Goal: Browse casually

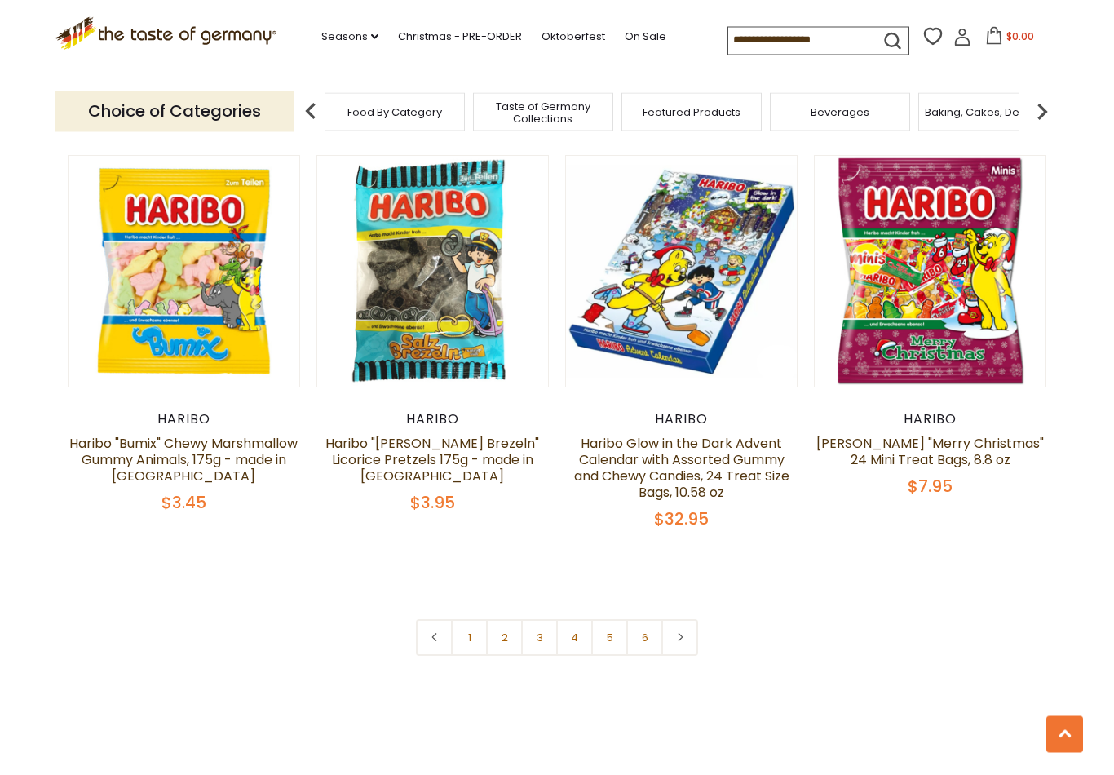
scroll to position [3360, 0]
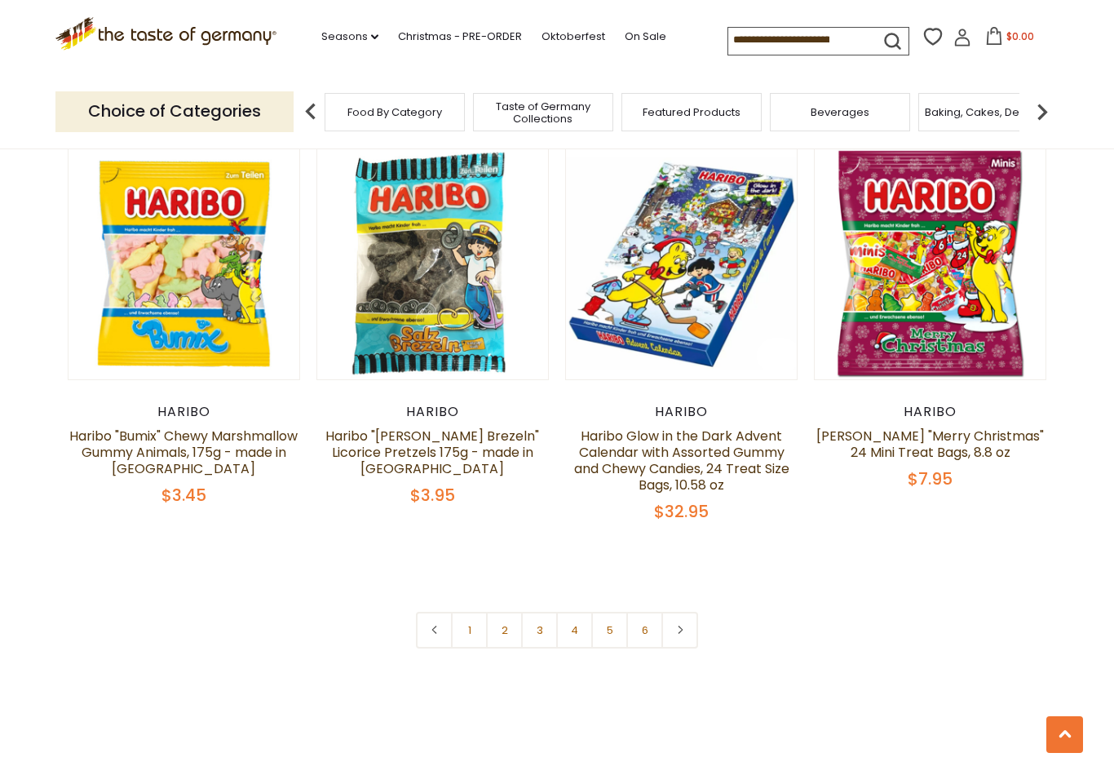
click at [509, 612] on link "2" at bounding box center [504, 630] width 37 height 37
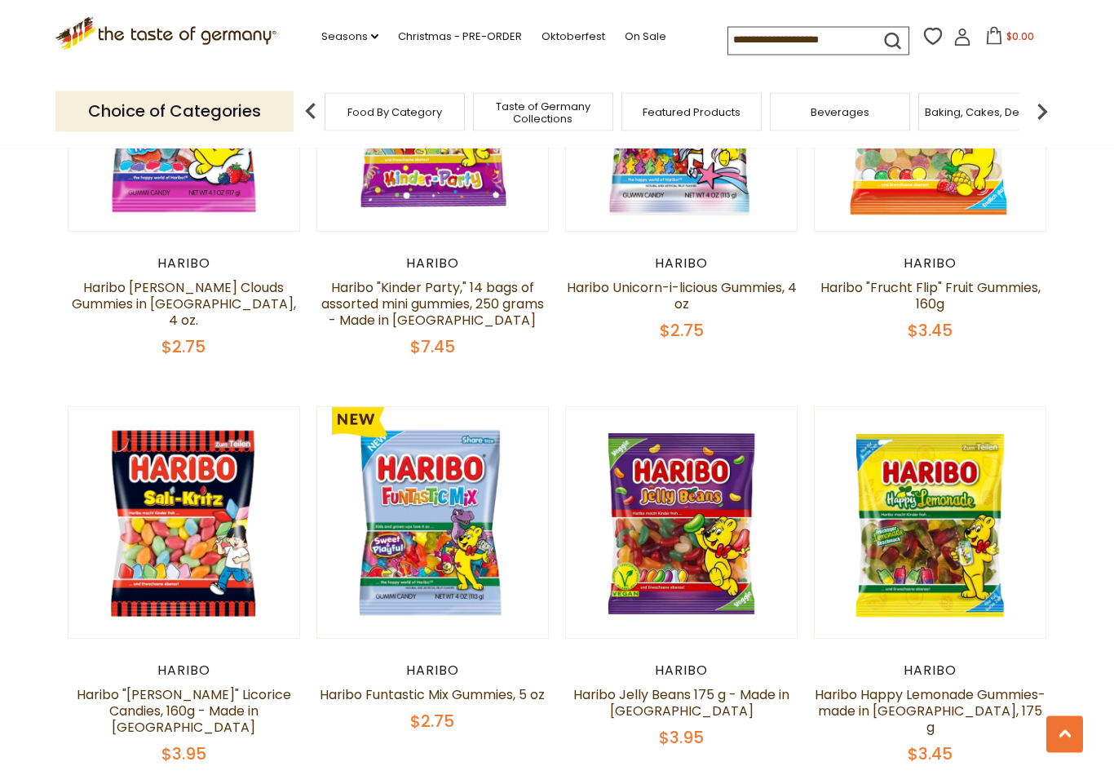
scroll to position [3200, 0]
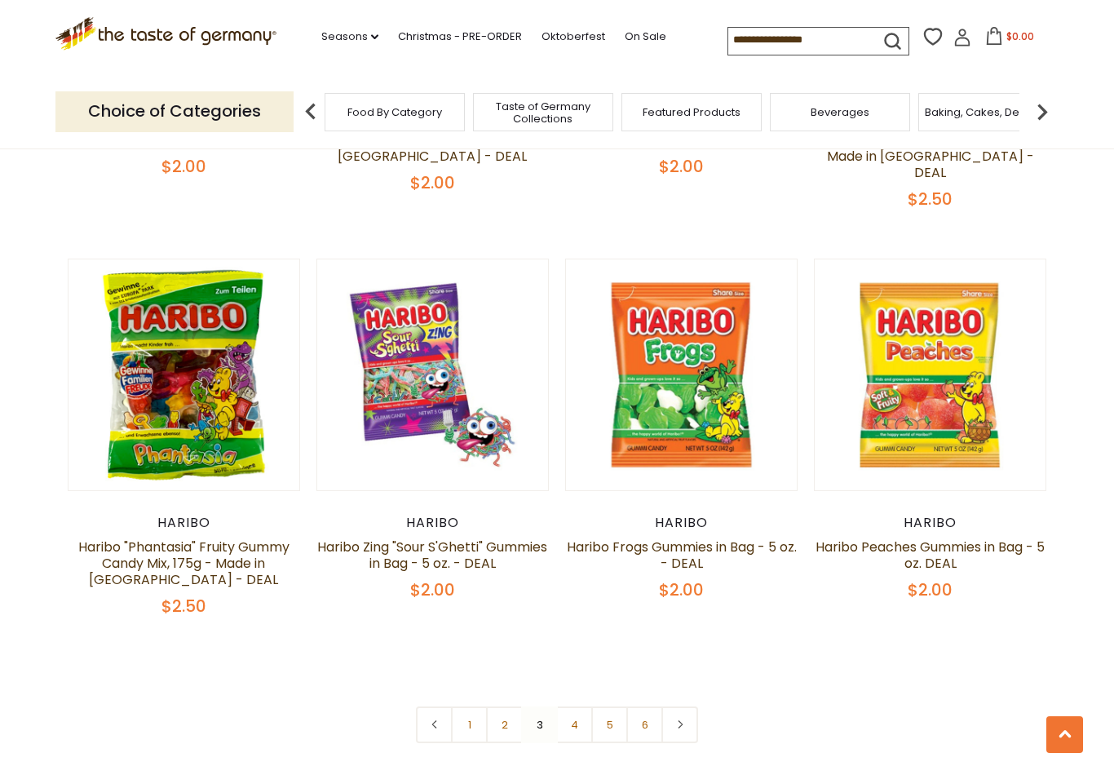
scroll to position [3406, 0]
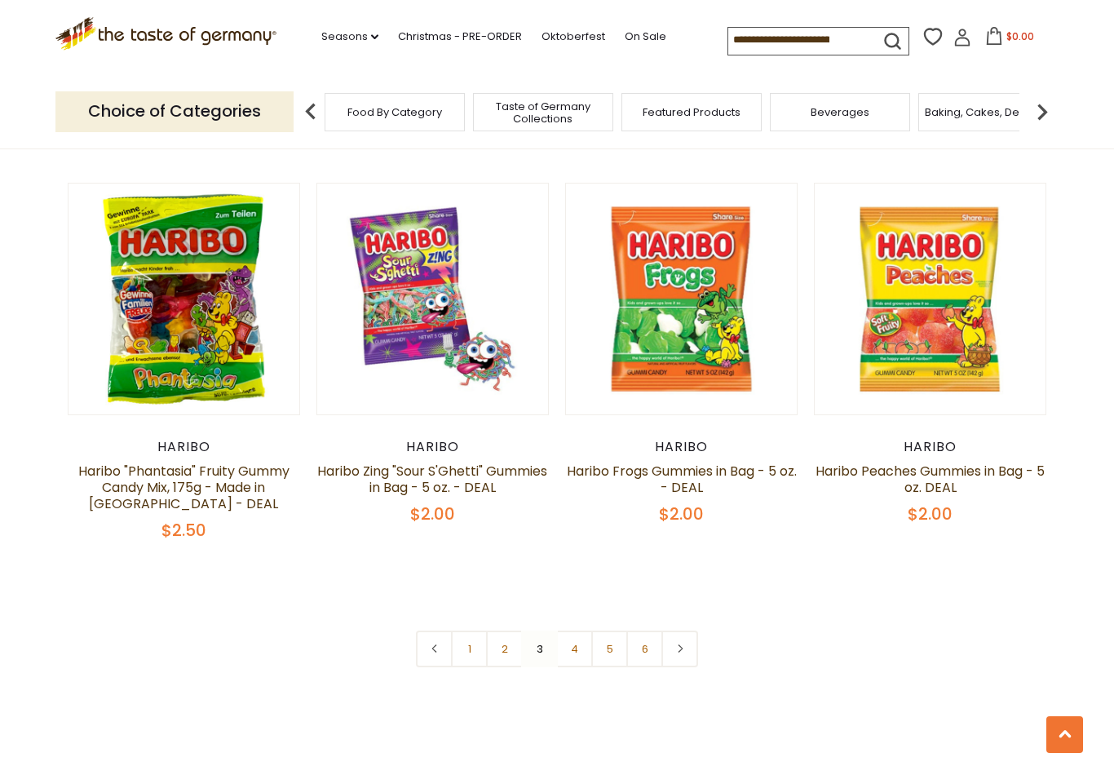
click at [586, 630] on link "4" at bounding box center [574, 648] width 37 height 37
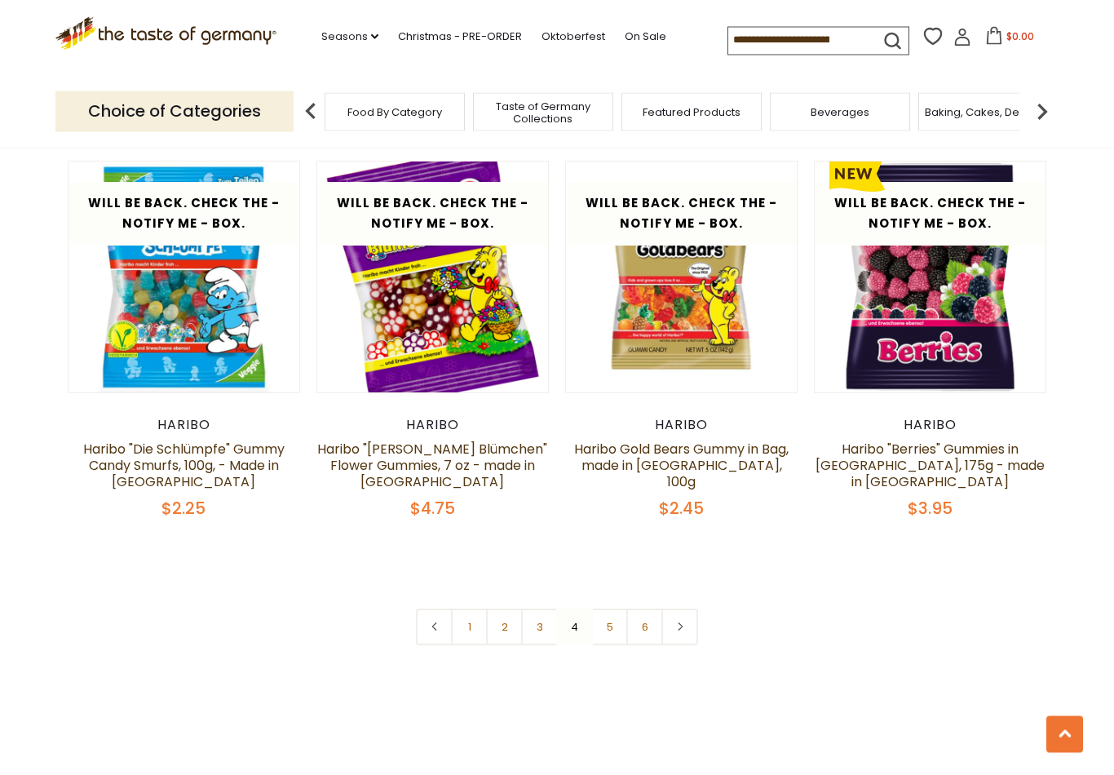
scroll to position [3471, 0]
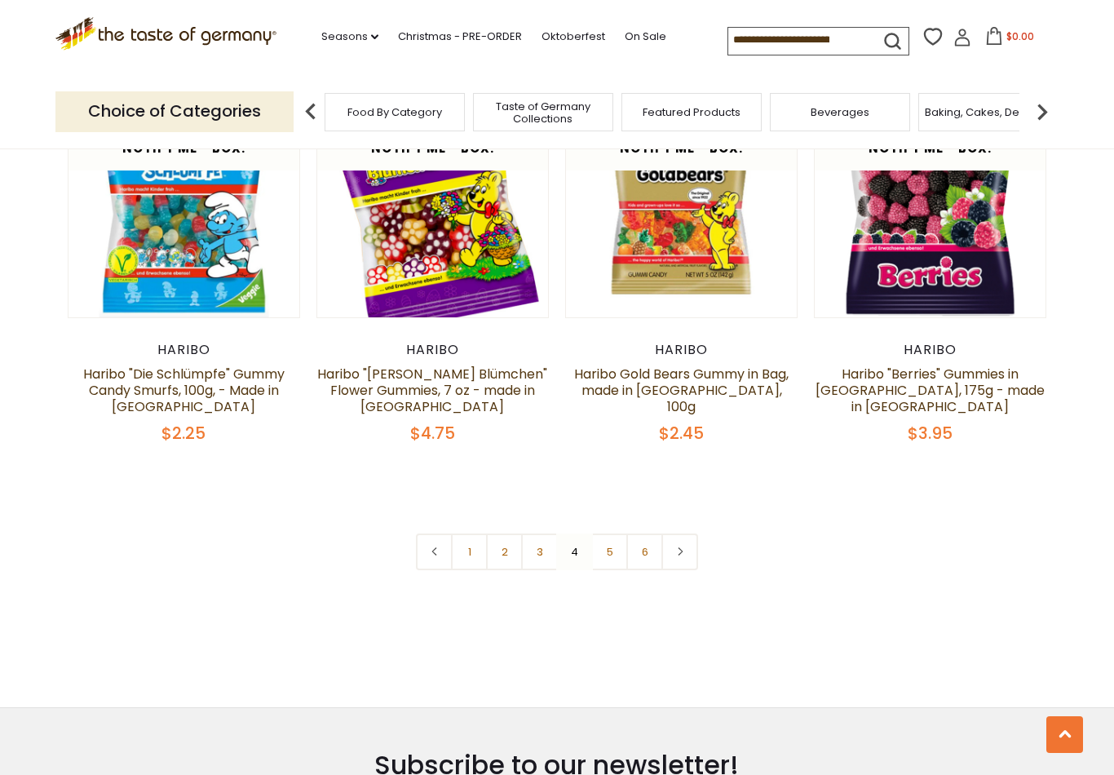
click at [620, 533] on link "5" at bounding box center [609, 551] width 37 height 37
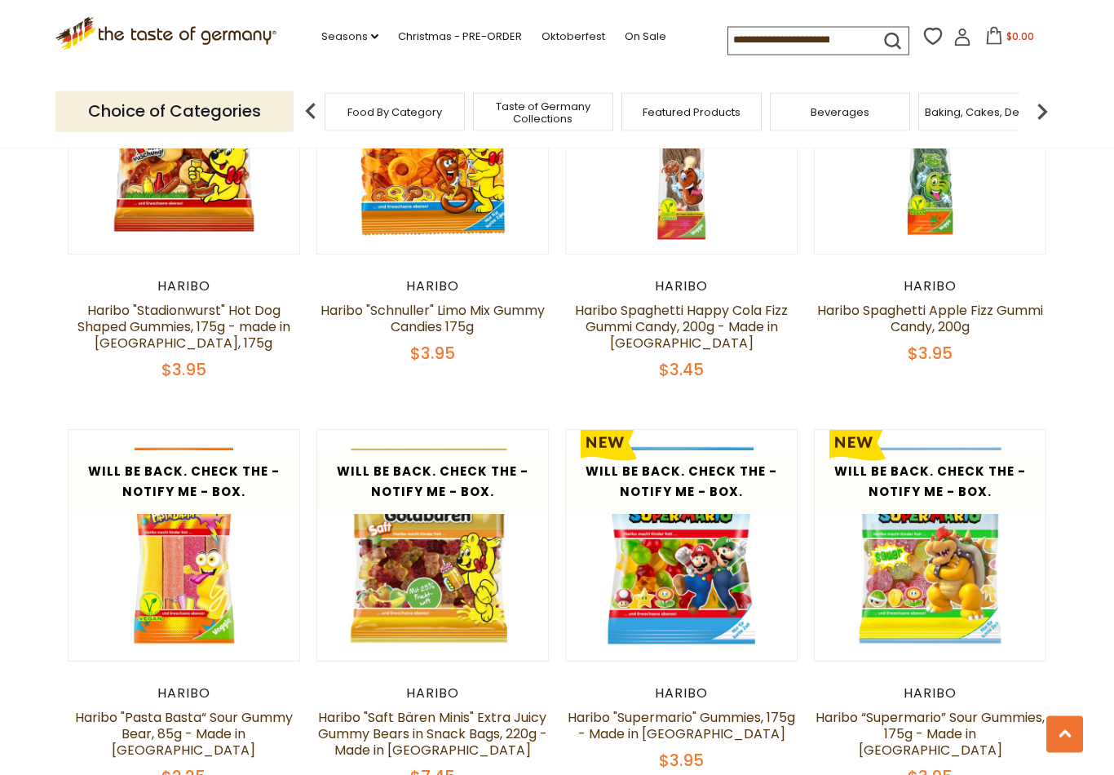
scroll to position [2704, 0]
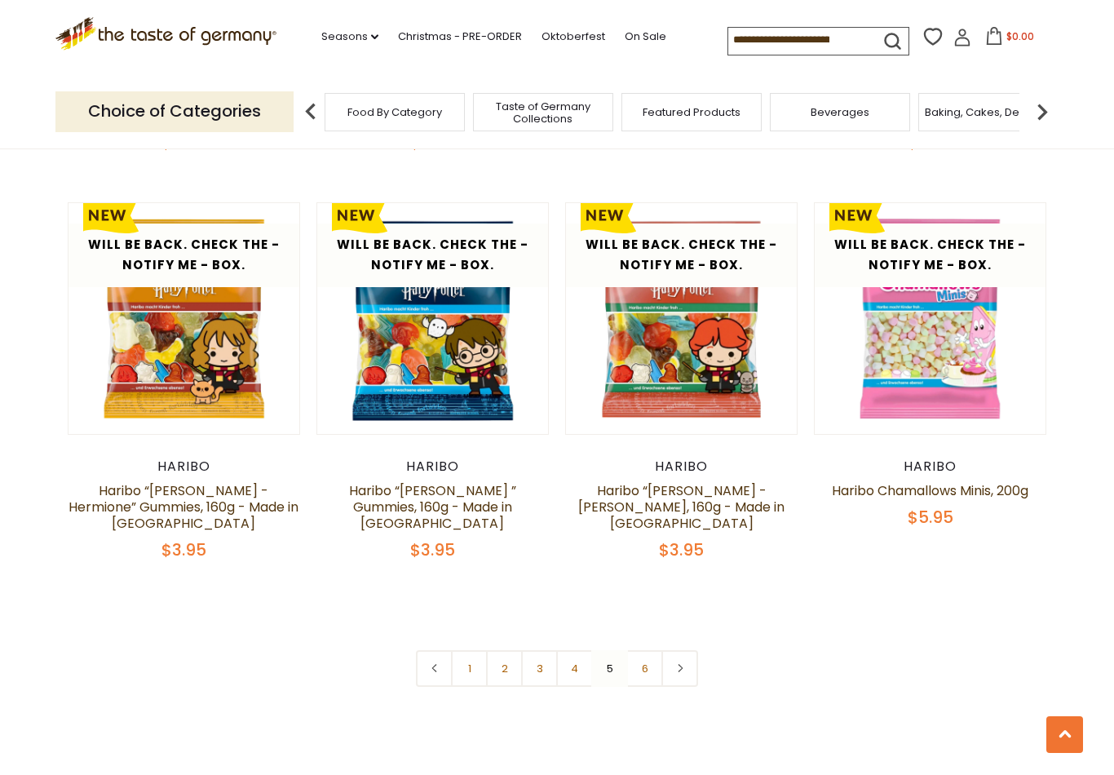
click at [642, 650] on link "6" at bounding box center [644, 668] width 37 height 37
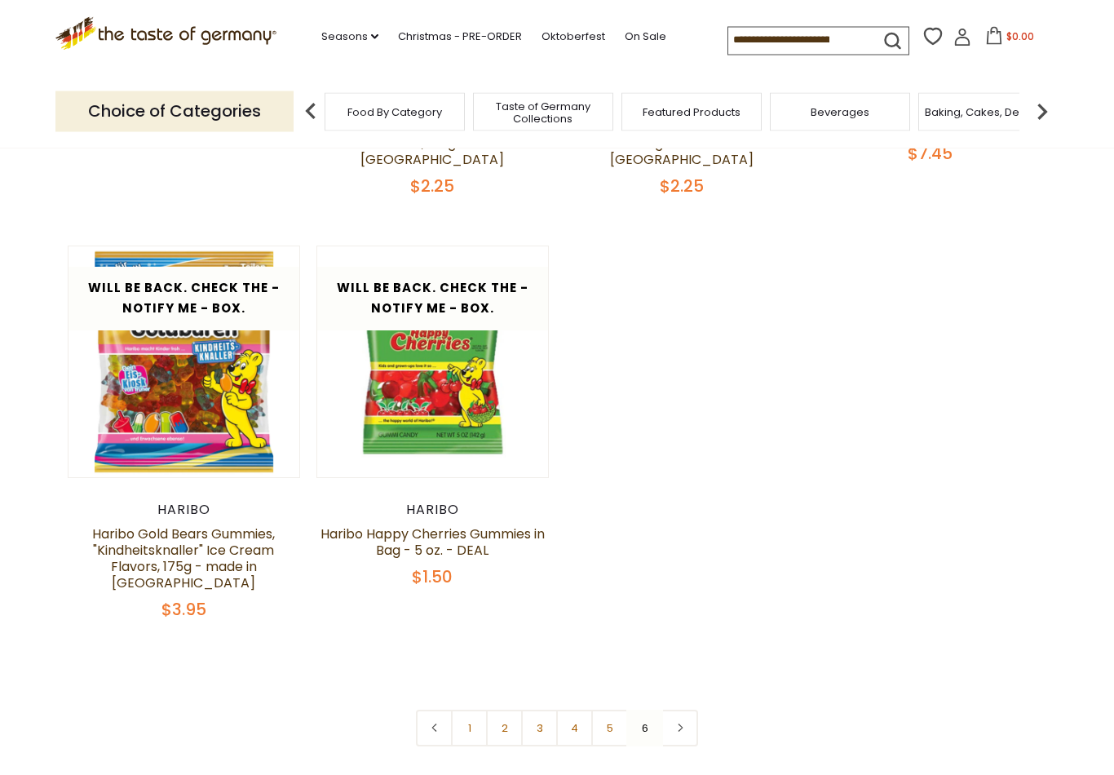
scroll to position [0, 0]
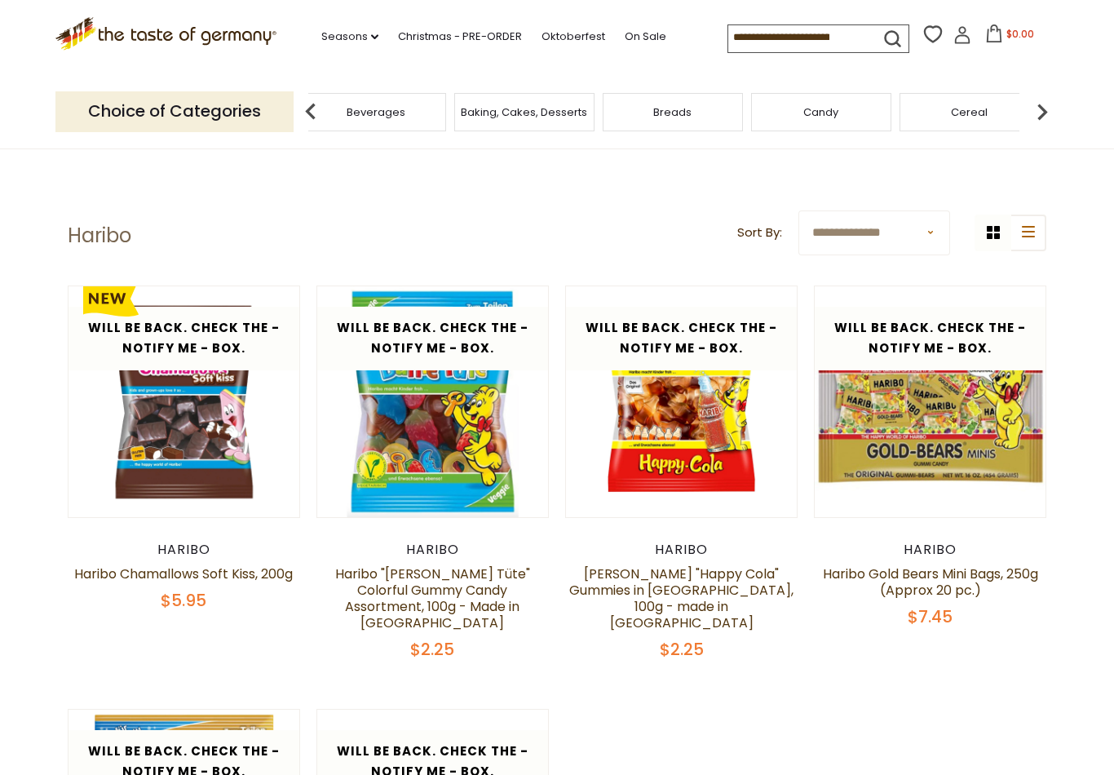
click at [276, 106] on span "Featured Products" at bounding box center [228, 112] width 98 height 12
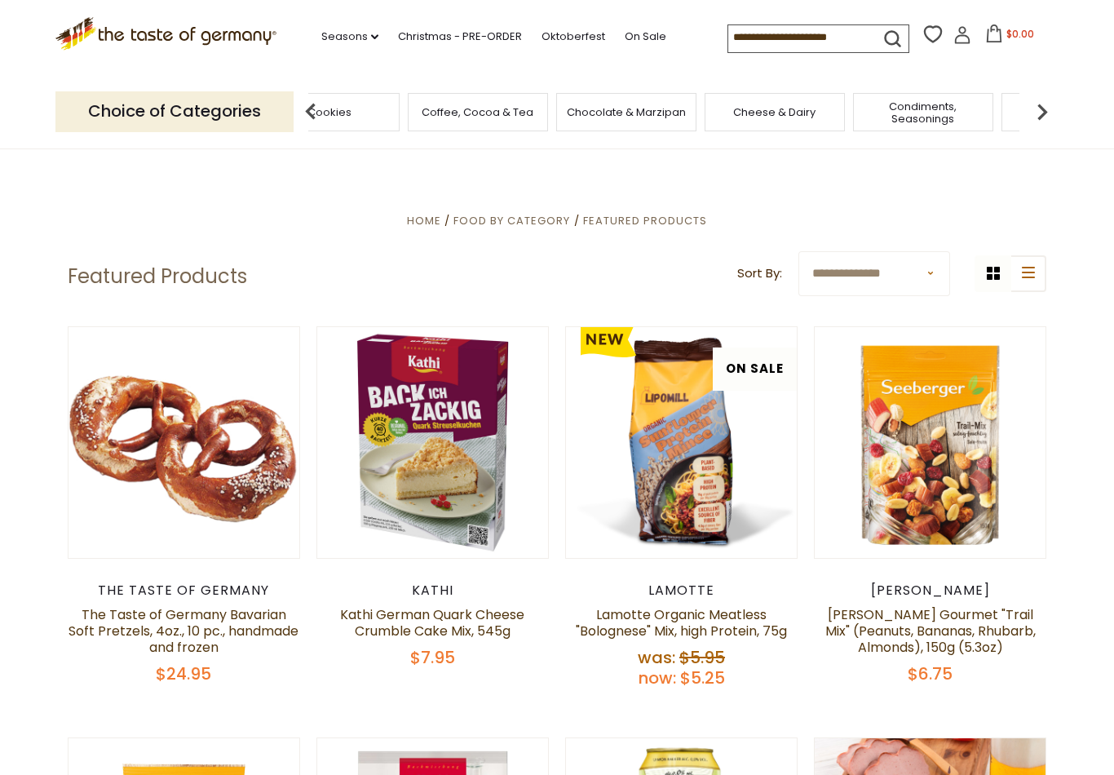
click at [352, 114] on span "Cookies" at bounding box center [329, 112] width 44 height 12
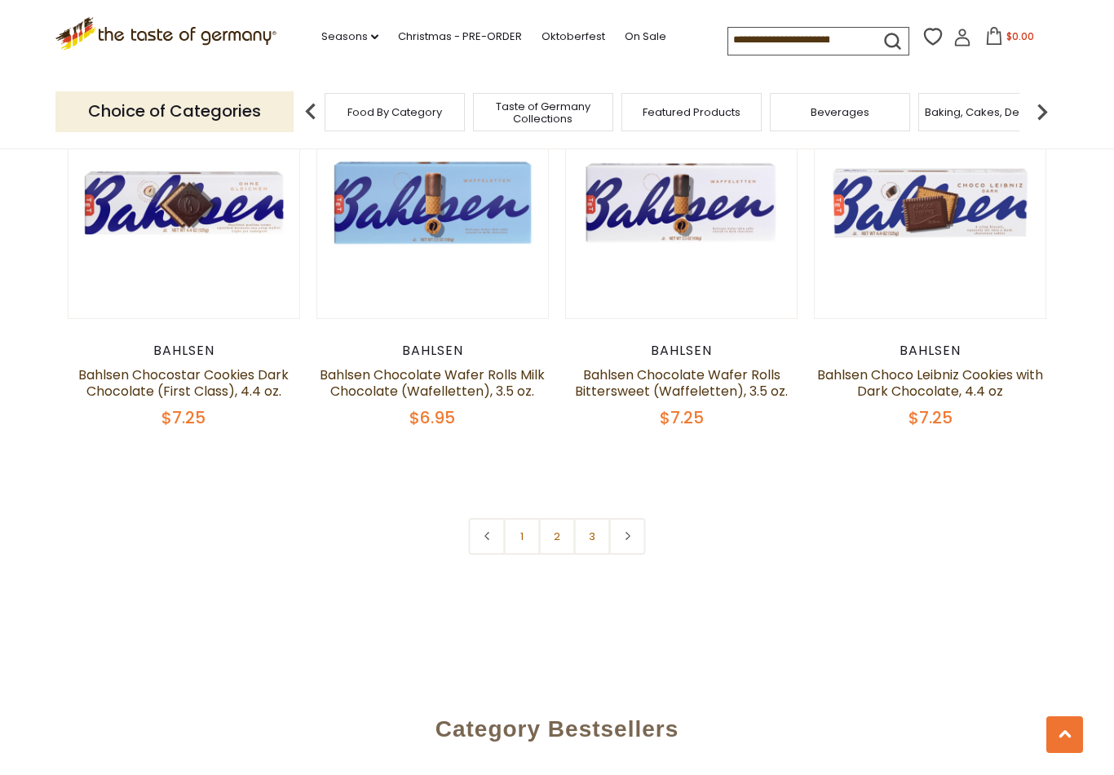
click at [560, 533] on link "2" at bounding box center [557, 536] width 37 height 37
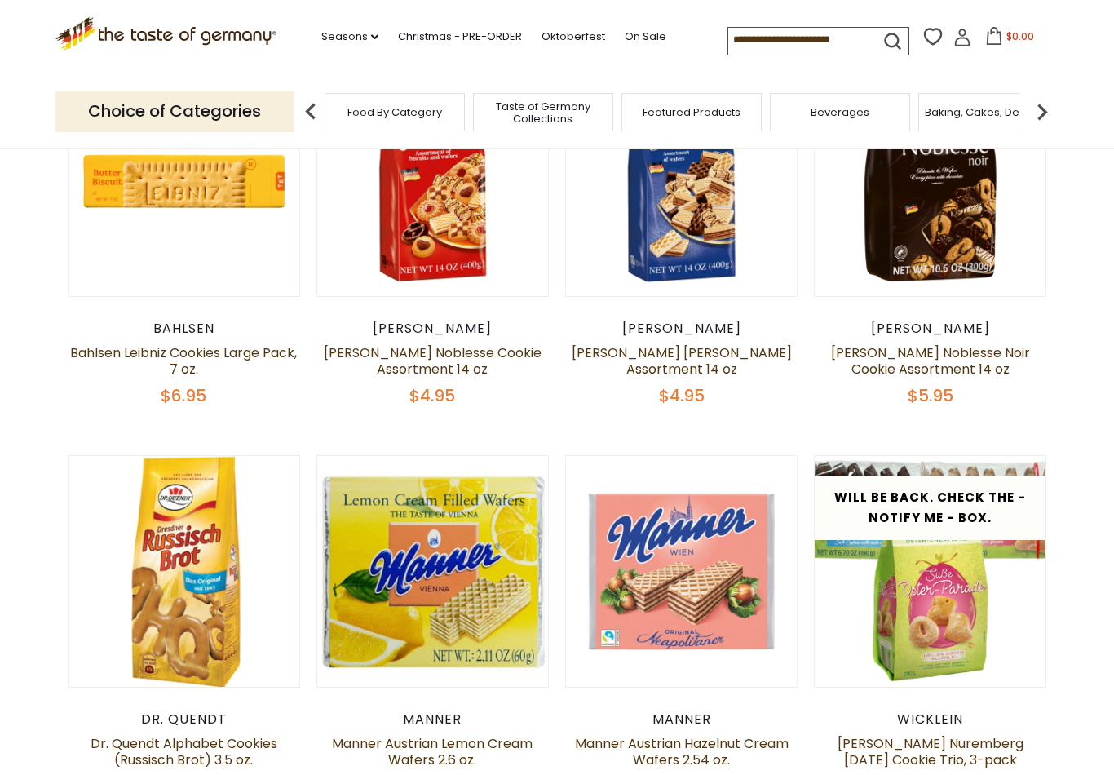
scroll to position [529, 0]
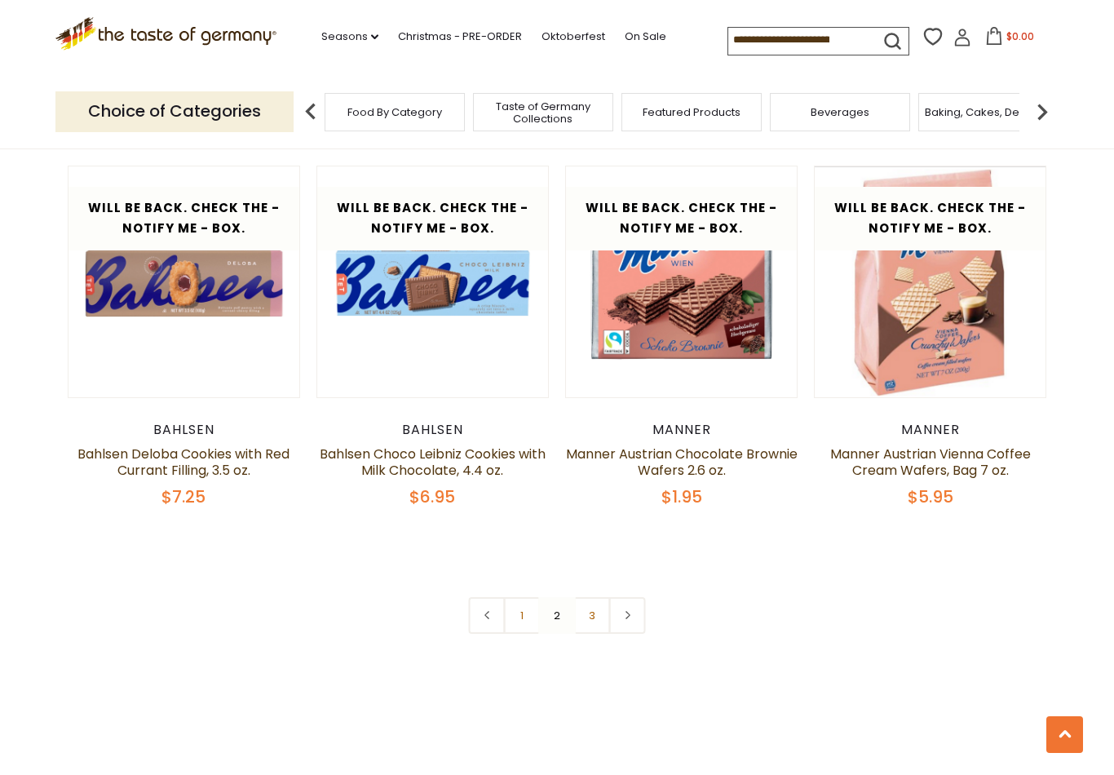
click at [597, 603] on link "3" at bounding box center [592, 615] width 37 height 37
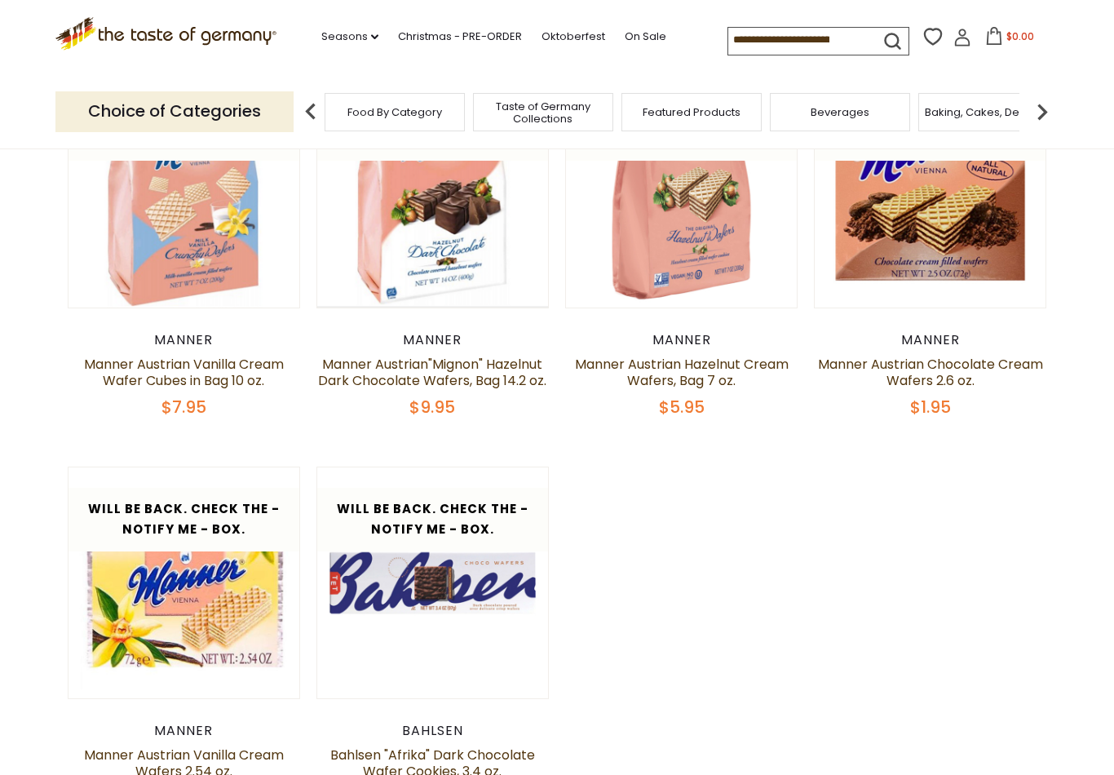
click at [19, 575] on section "**********" at bounding box center [557, 483] width 1114 height 1177
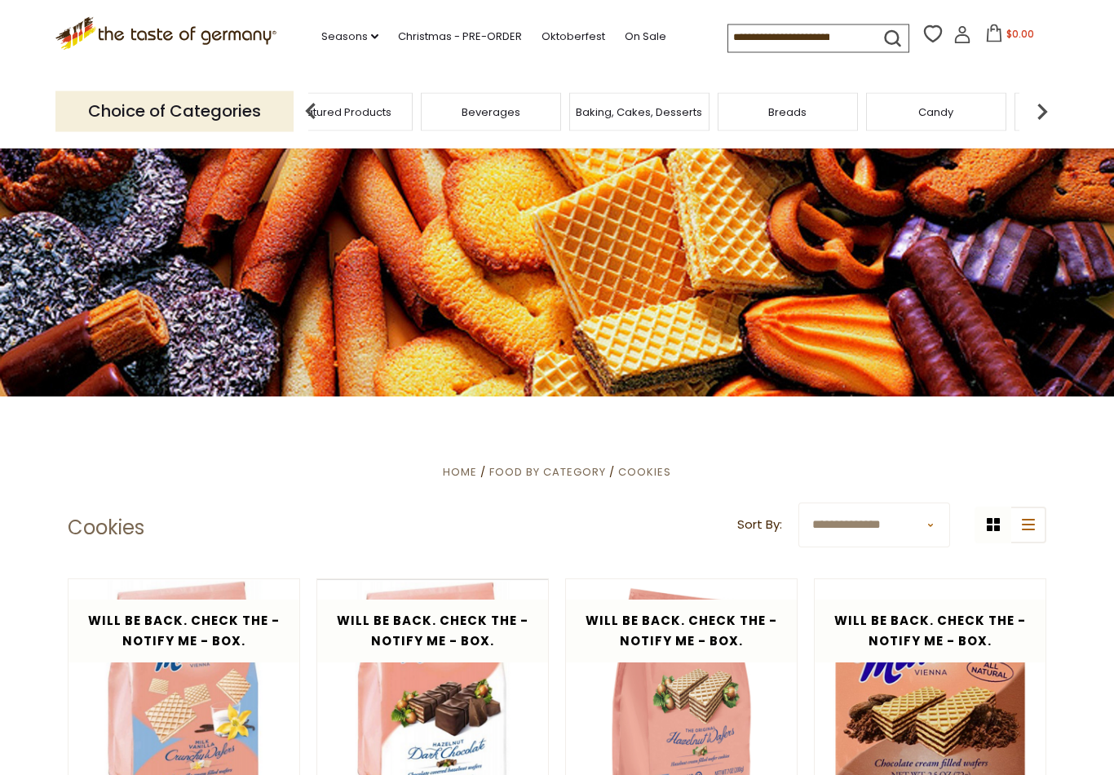
scroll to position [0, 0]
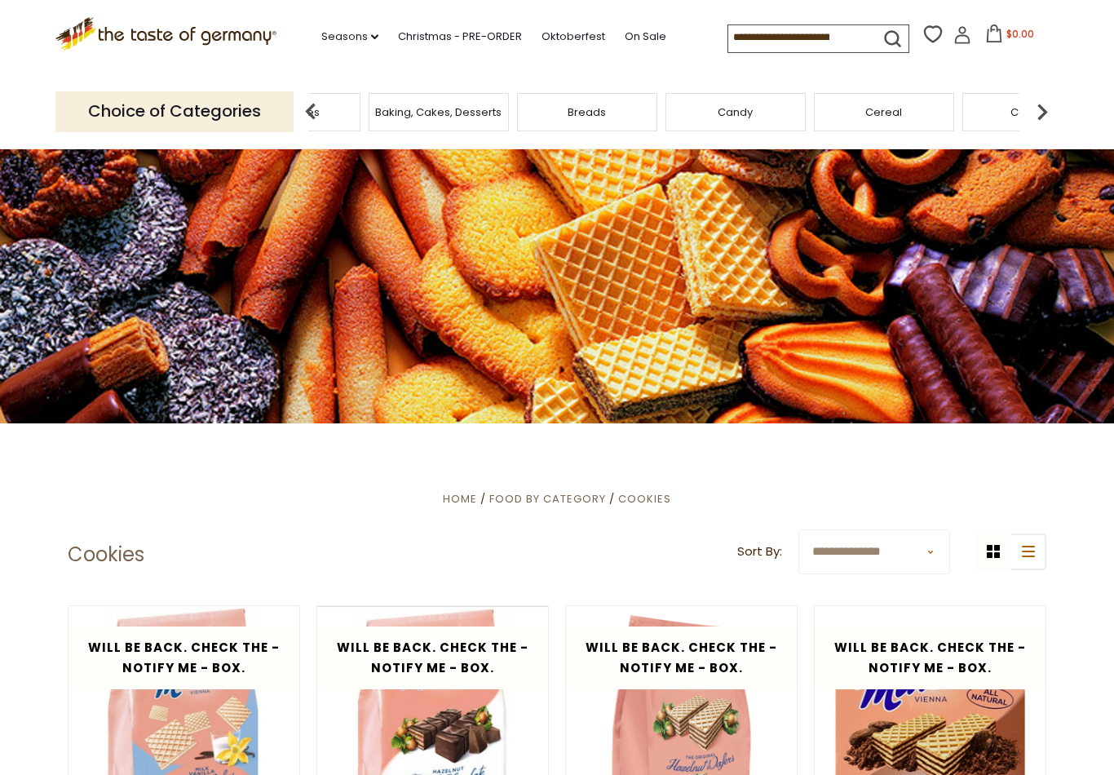
click at [542, 30] on link "Oktoberfest" at bounding box center [574, 37] width 64 height 18
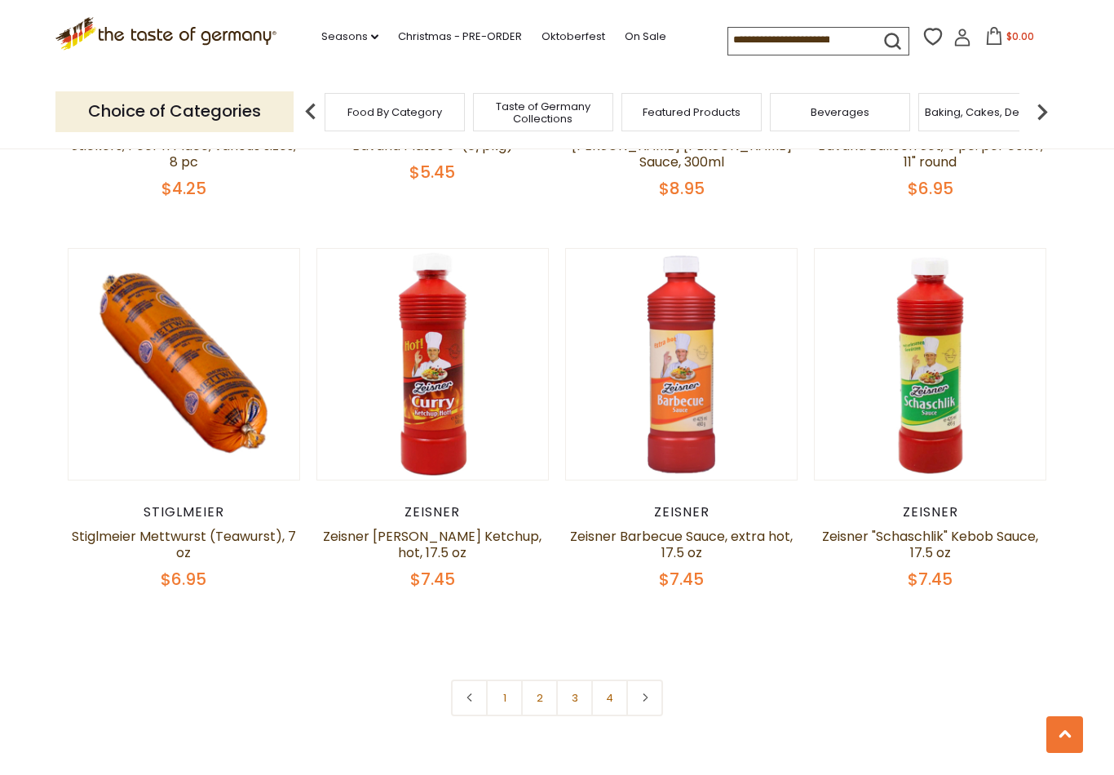
scroll to position [3687, 0]
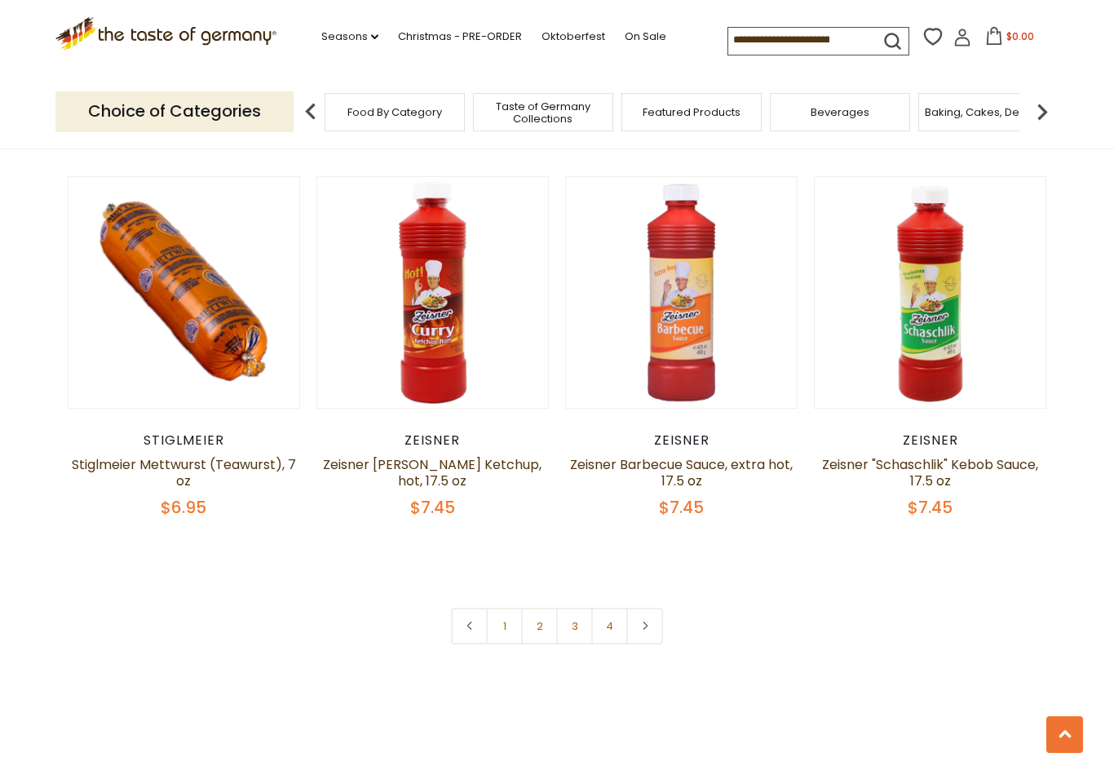
click at [541, 608] on link "2" at bounding box center [539, 626] width 37 height 37
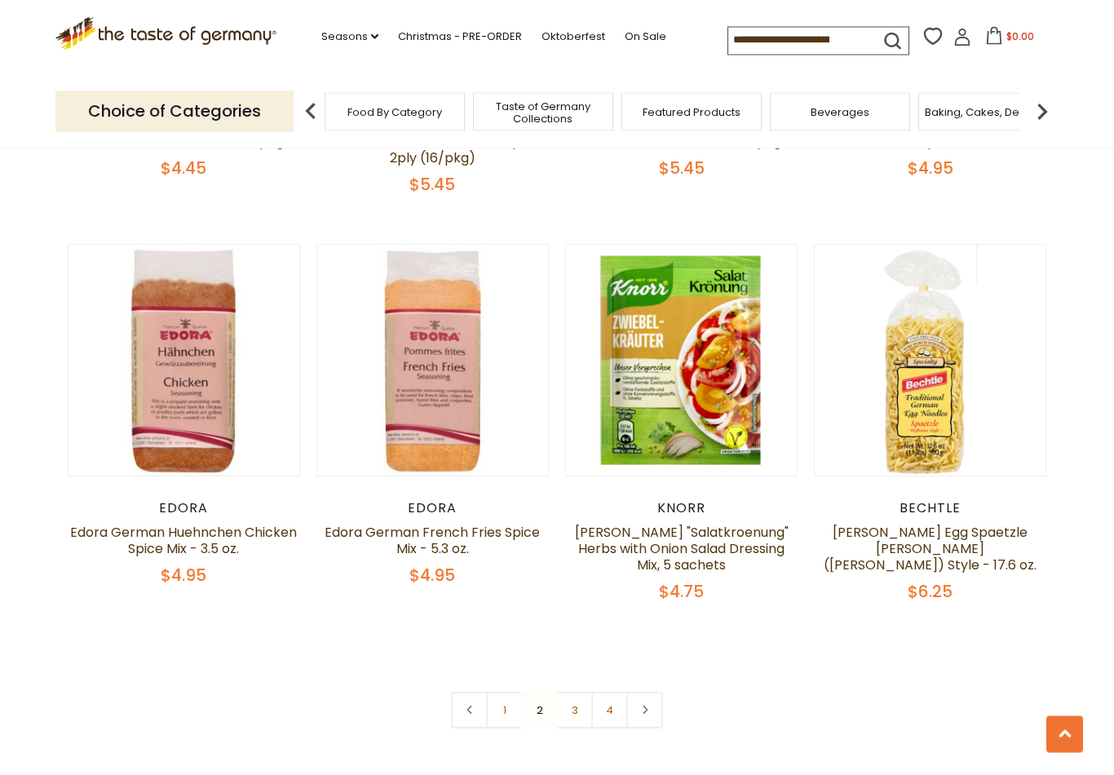
scroll to position [3640, 0]
click at [578, 691] on link "3" at bounding box center [574, 709] width 37 height 37
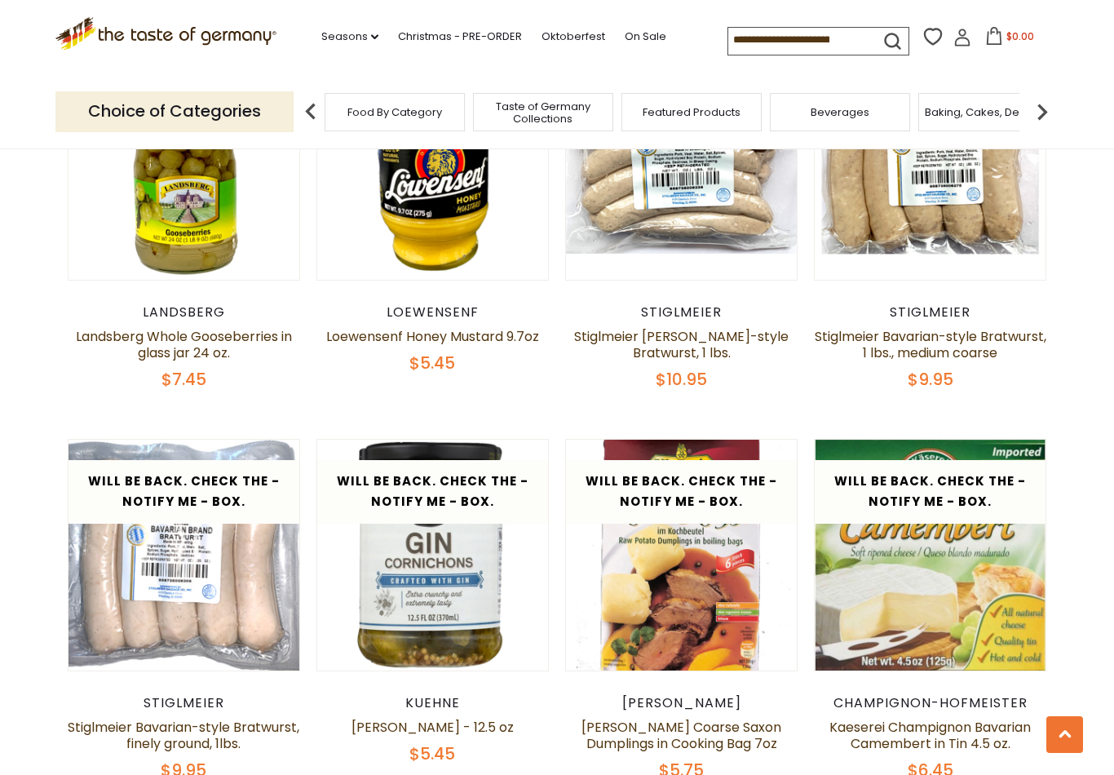
scroll to position [3348, 0]
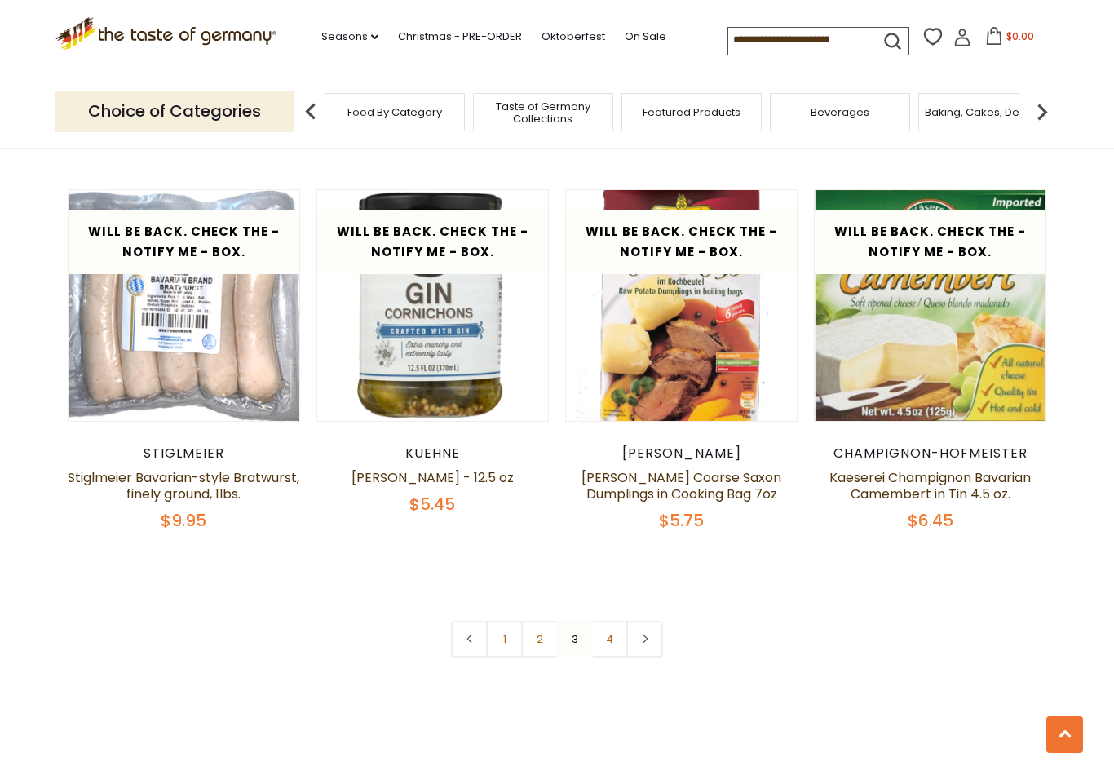
click at [616, 637] on link "4" at bounding box center [609, 639] width 37 height 37
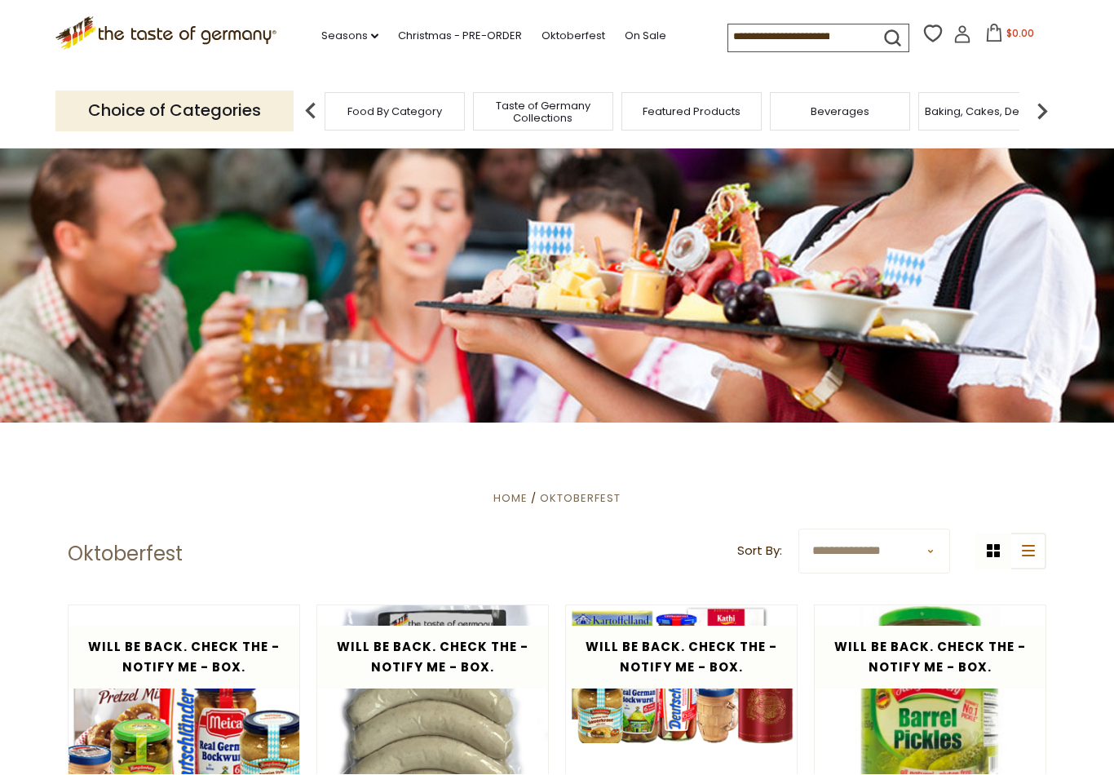
scroll to position [1, 0]
click at [625, 35] on link "On Sale" at bounding box center [646, 37] width 42 height 18
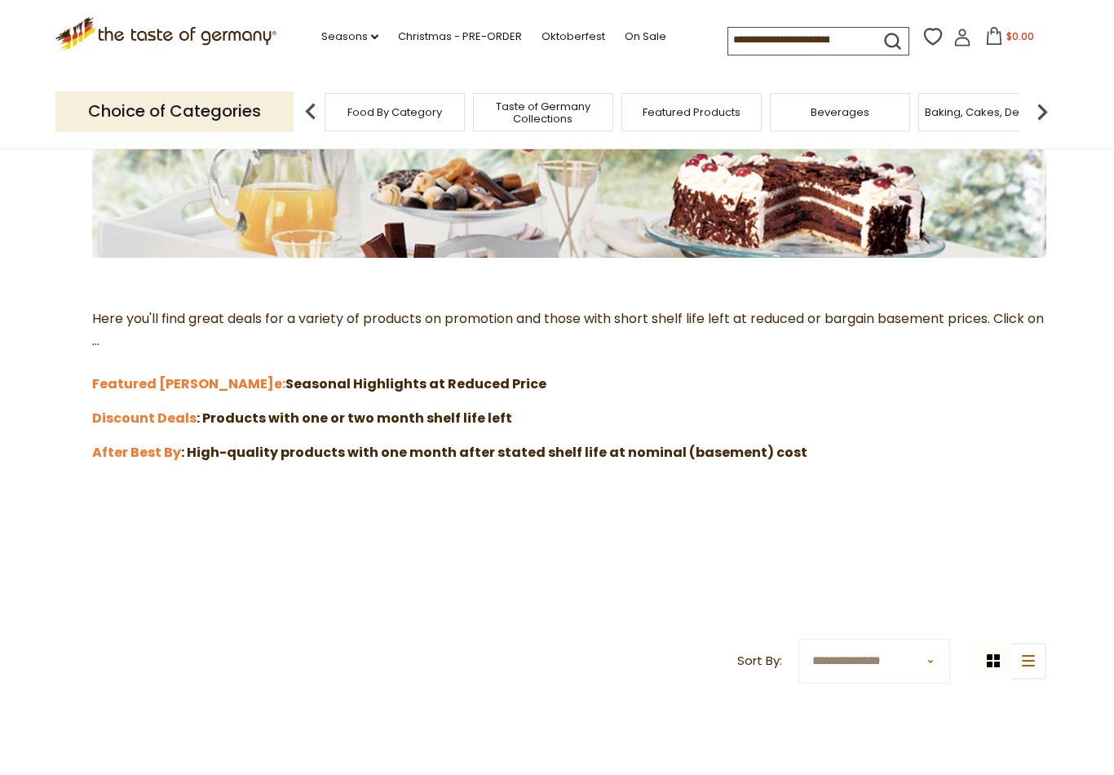
scroll to position [314, 0]
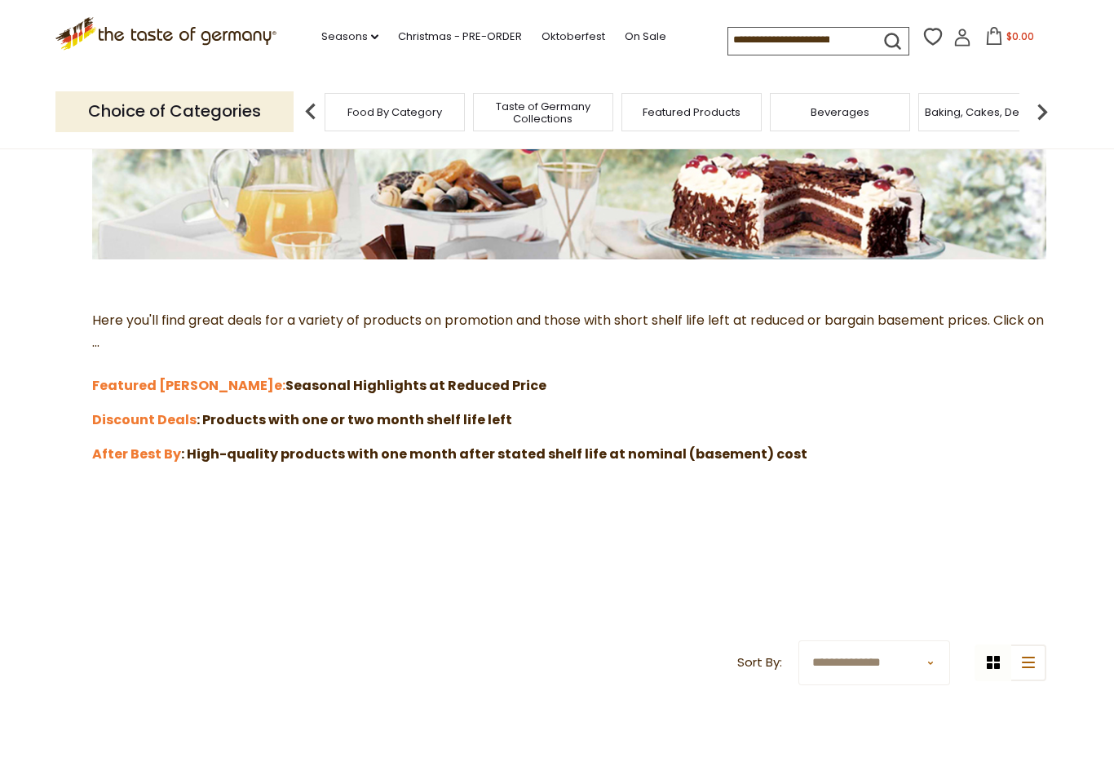
click at [139, 29] on icon ".st0{fill:#EDD300;} .st1{fill:#D33E21;}" at bounding box center [165, 33] width 221 height 33
